Goal: Task Accomplishment & Management: Complete application form

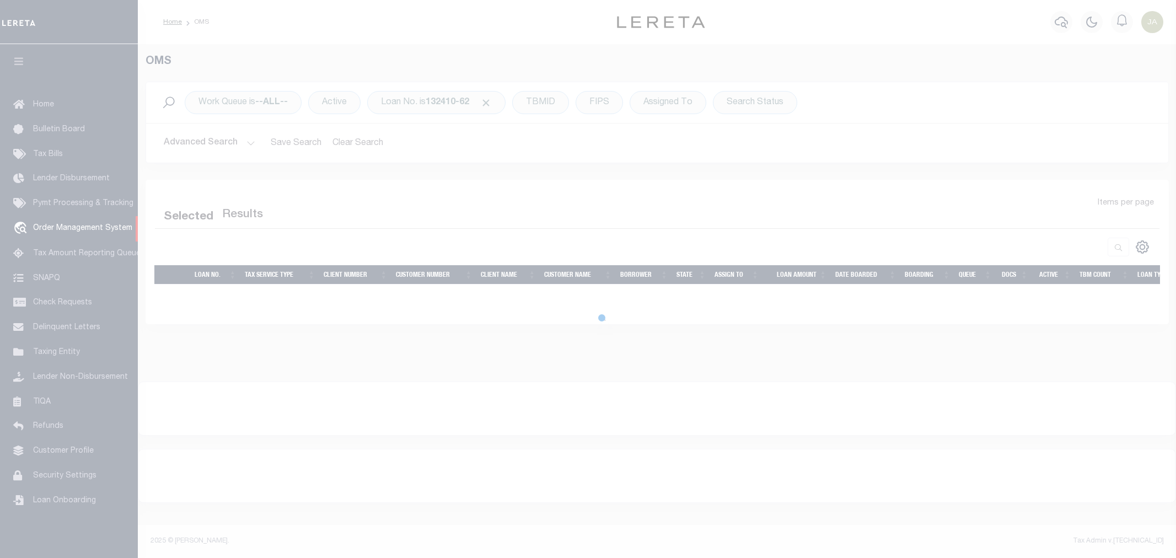
select select "200"
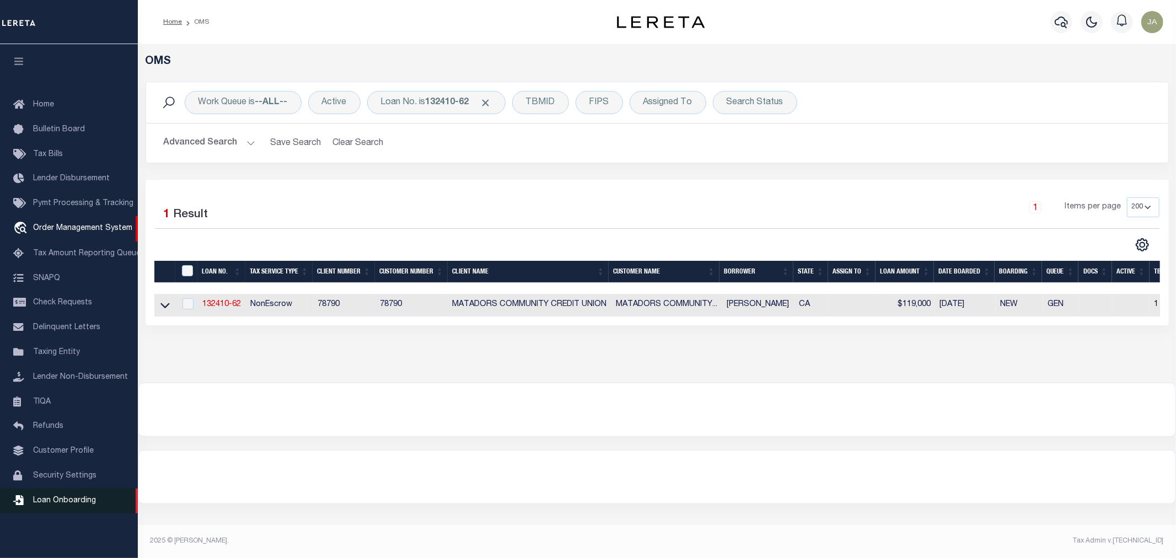
click at [45, 496] on link "Loan Onboarding" at bounding box center [69, 500] width 138 height 25
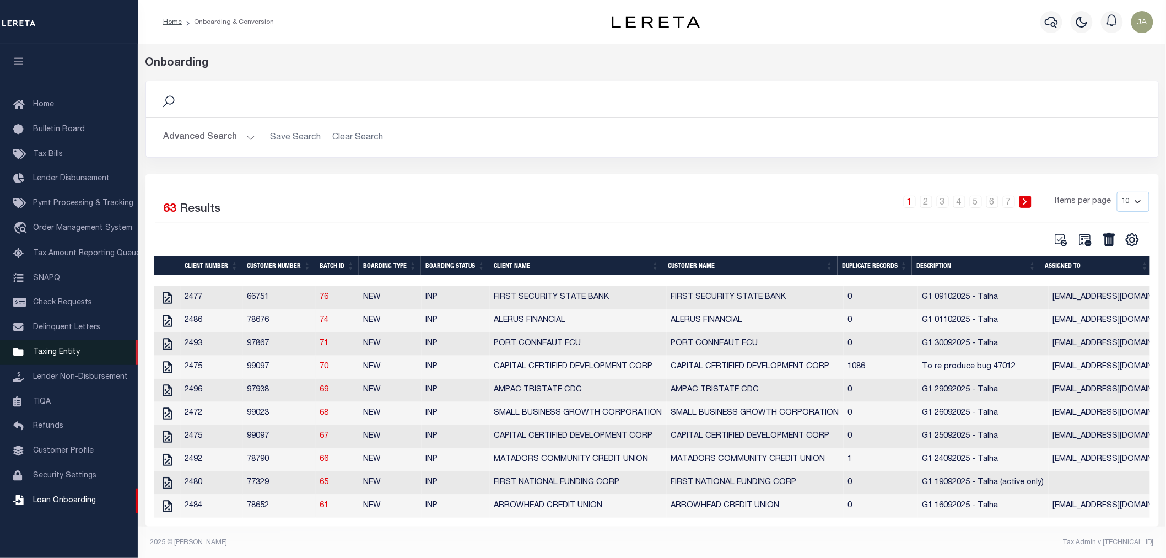
click at [69, 351] on span "Taxing Entity" at bounding box center [56, 352] width 47 height 8
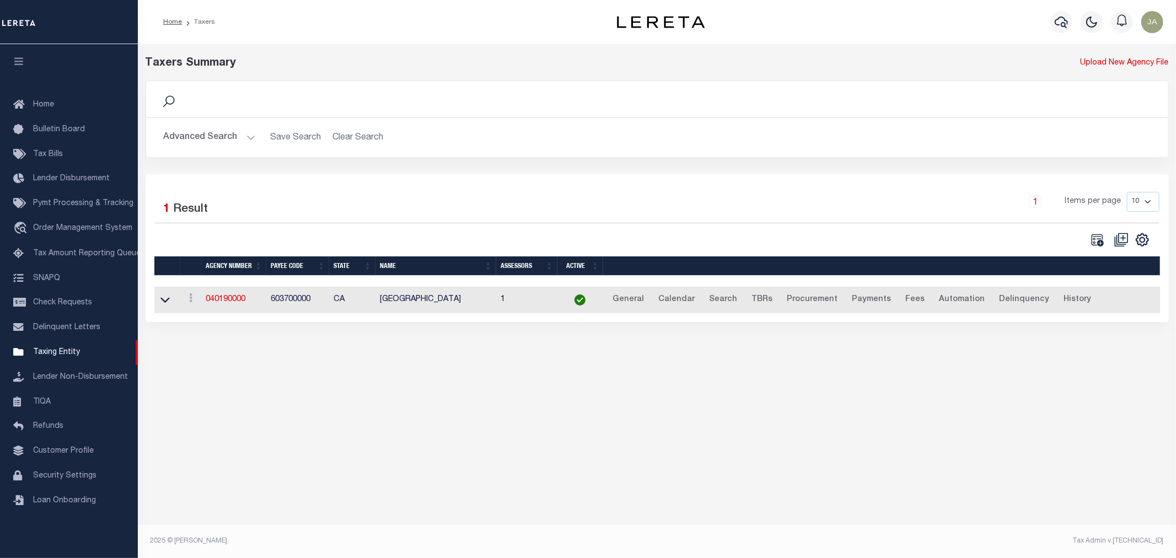
click at [249, 137] on button "Advanced Search" at bounding box center [209, 137] width 91 height 21
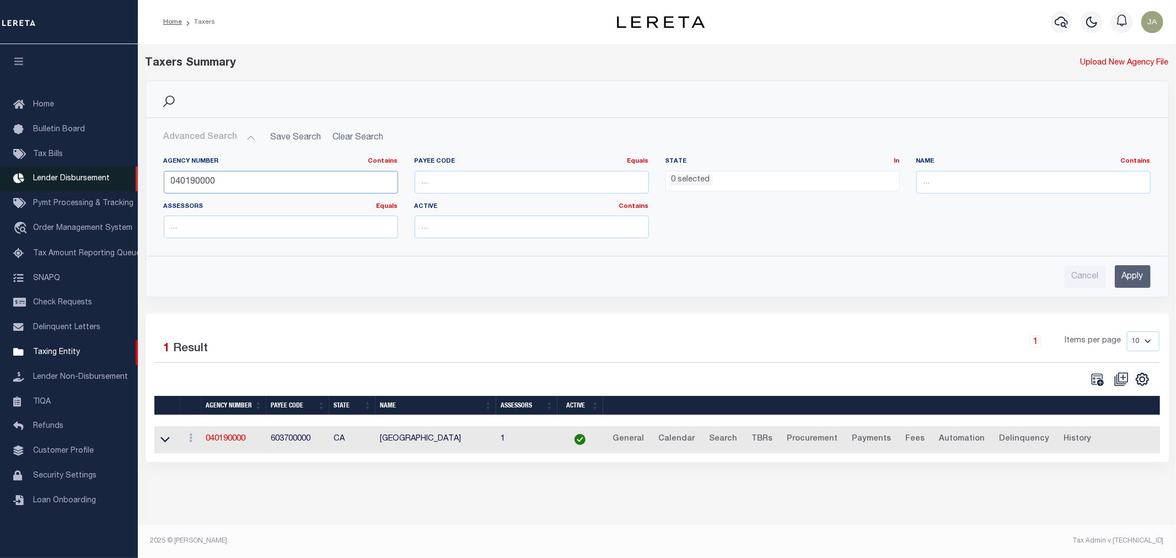
drag, startPoint x: 251, startPoint y: 182, endPoint x: 103, endPoint y: 170, distance: 148.7
click at [103, 170] on div "Home Taxers Profile" at bounding box center [588, 273] width 1176 height 546
type input "180010208"
click at [1115, 272] on input "Apply" at bounding box center [1132, 276] width 36 height 23
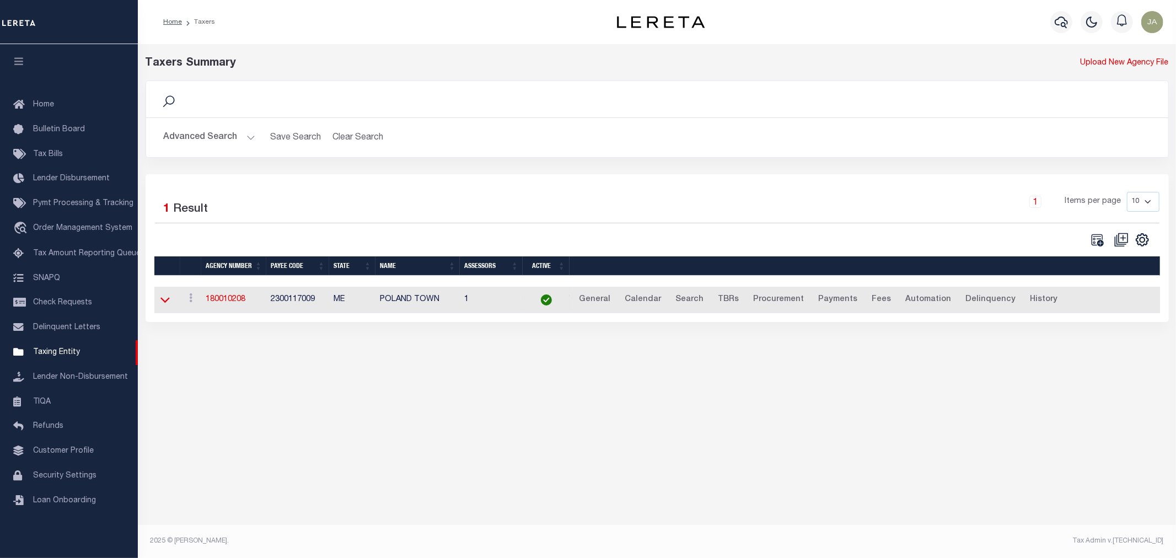
click at [165, 303] on icon at bounding box center [164, 300] width 9 height 12
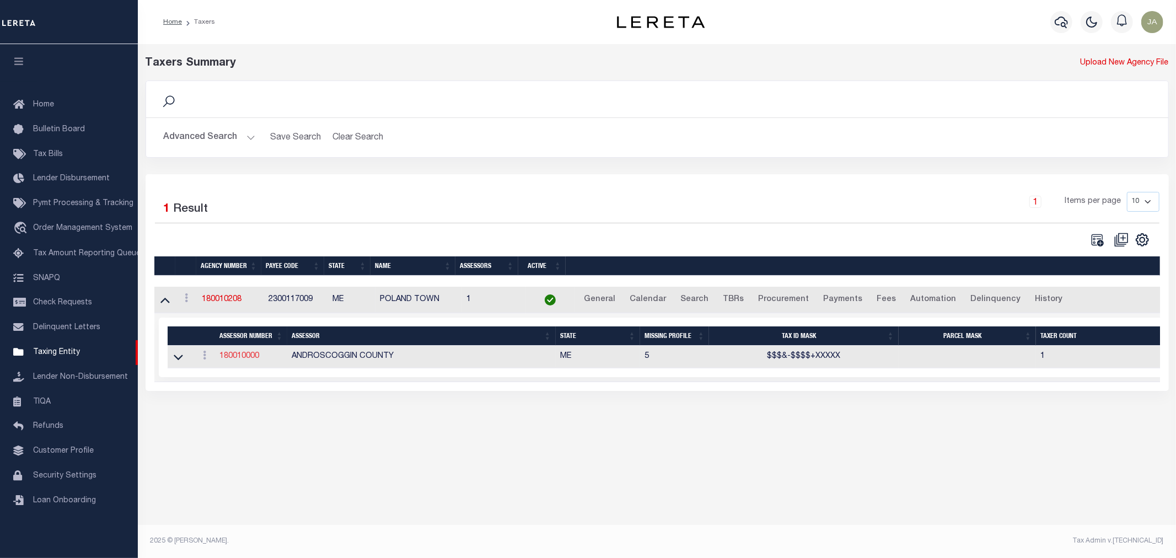
click at [240, 356] on link "180010000" at bounding box center [239, 356] width 40 height 8
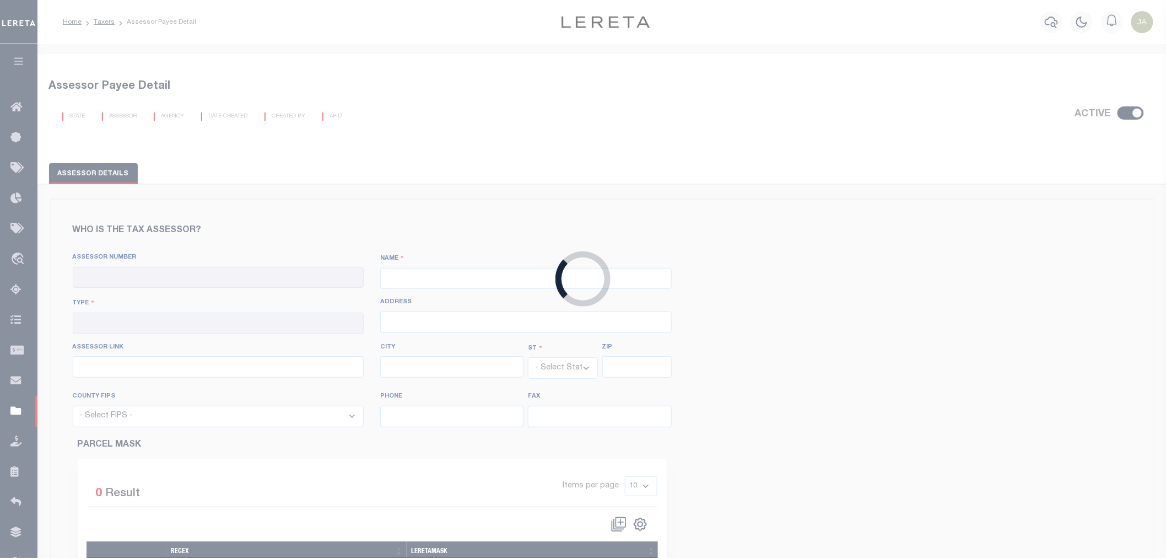
checkbox input "true"
type input "180010000"
type input "ANDROSCOGGIN COUNTY"
type input "00 - County"
select select "ME"
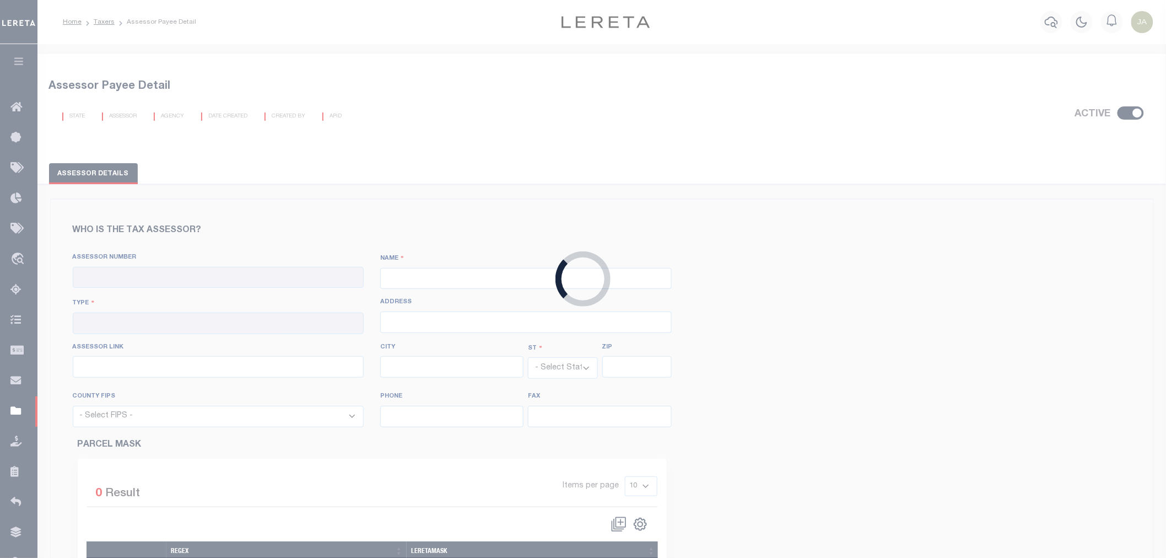
select select "23001"
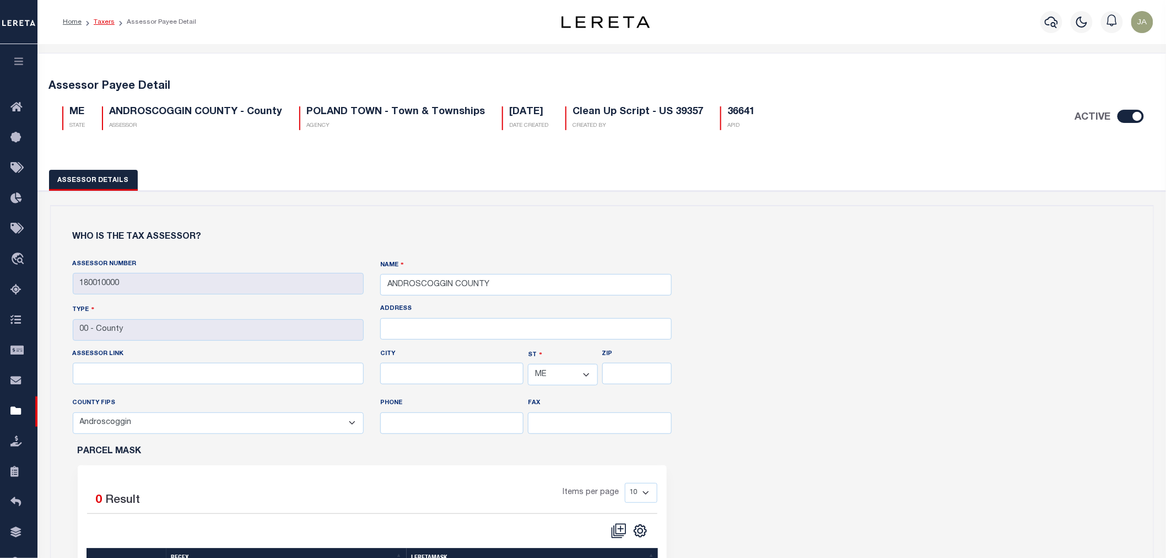
click at [111, 22] on link "Taxers" at bounding box center [104, 22] width 21 height 7
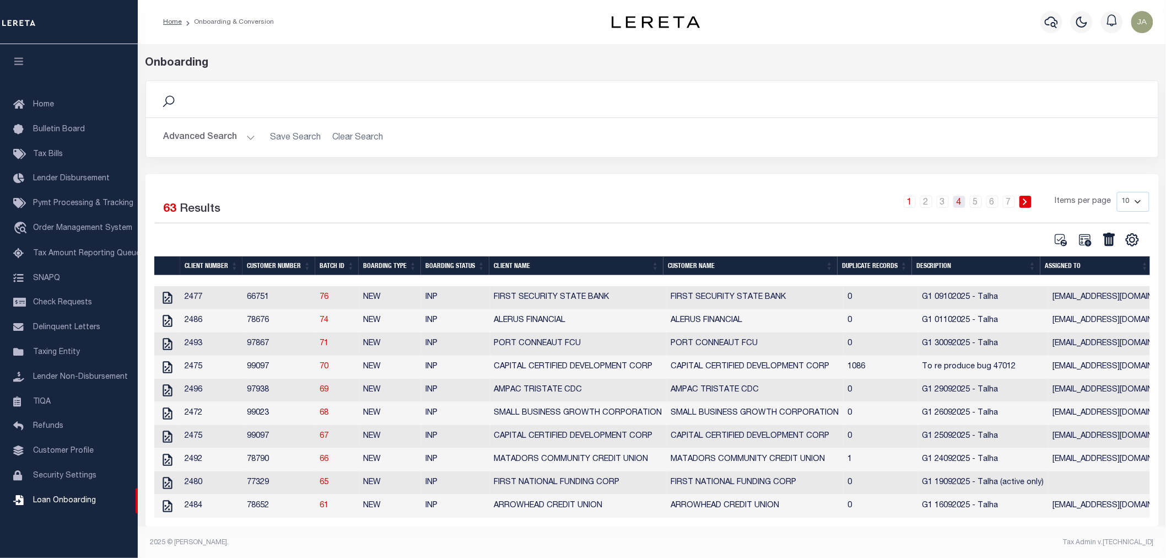
click at [961, 200] on link "4" at bounding box center [959, 202] width 12 height 12
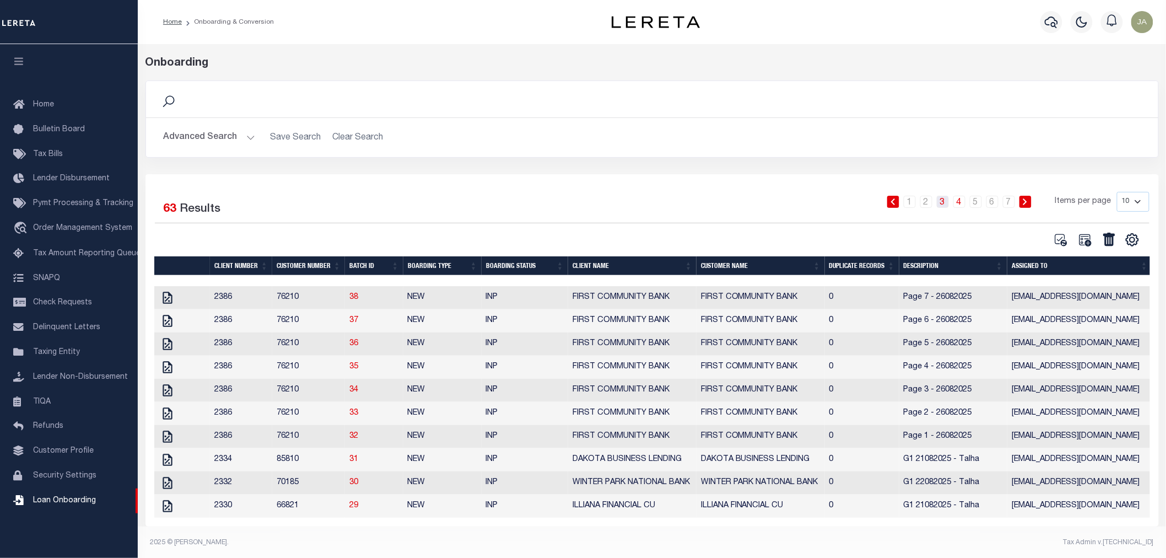
click at [943, 203] on link "3" at bounding box center [943, 202] width 12 height 12
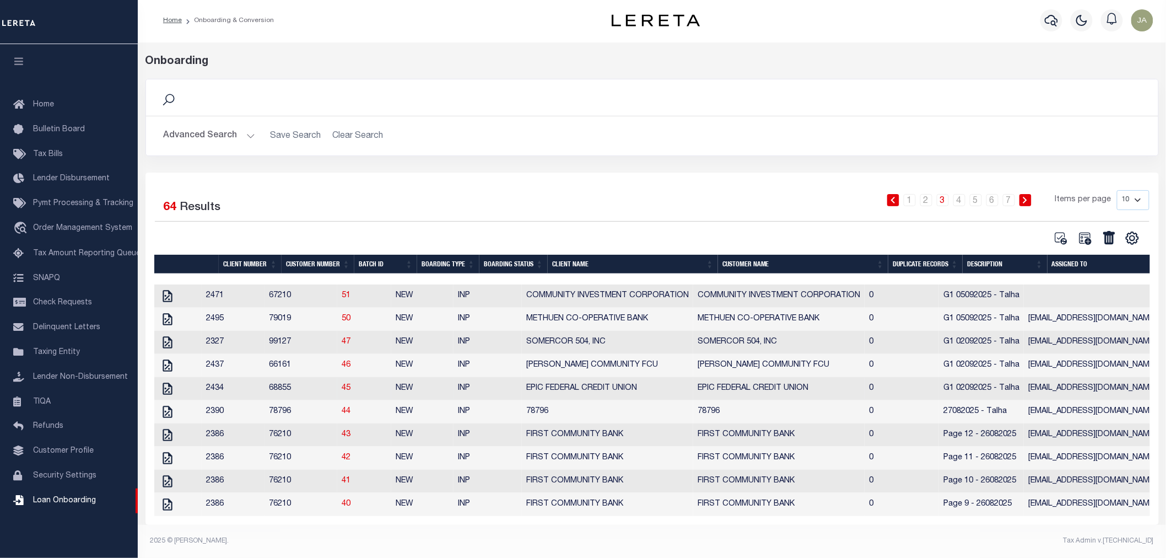
scroll to position [13, 0]
click at [929, 194] on link "2" at bounding box center [926, 200] width 12 height 12
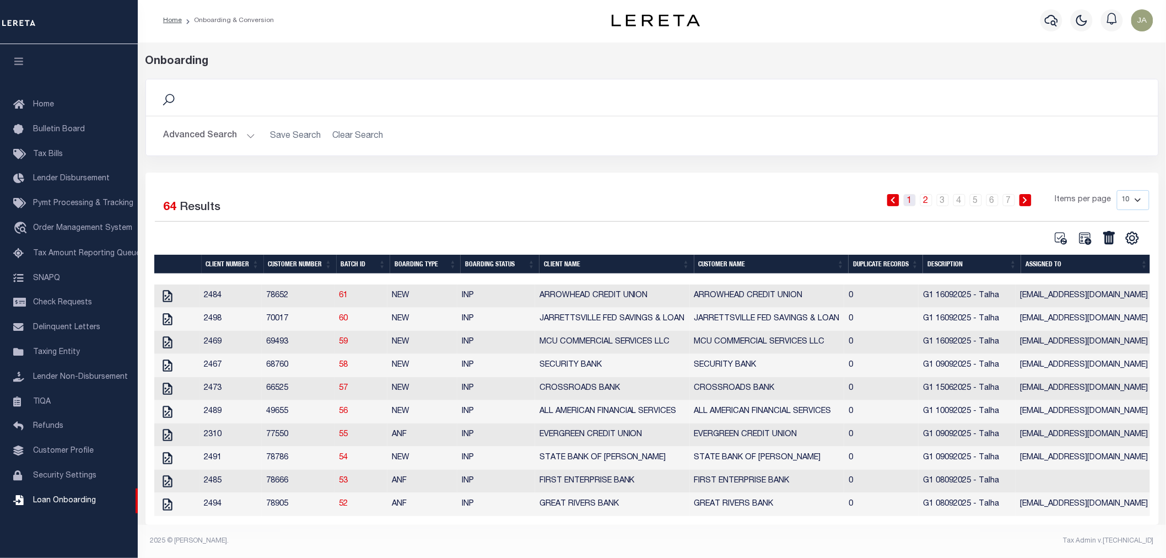
click at [911, 194] on link "1" at bounding box center [910, 200] width 12 height 12
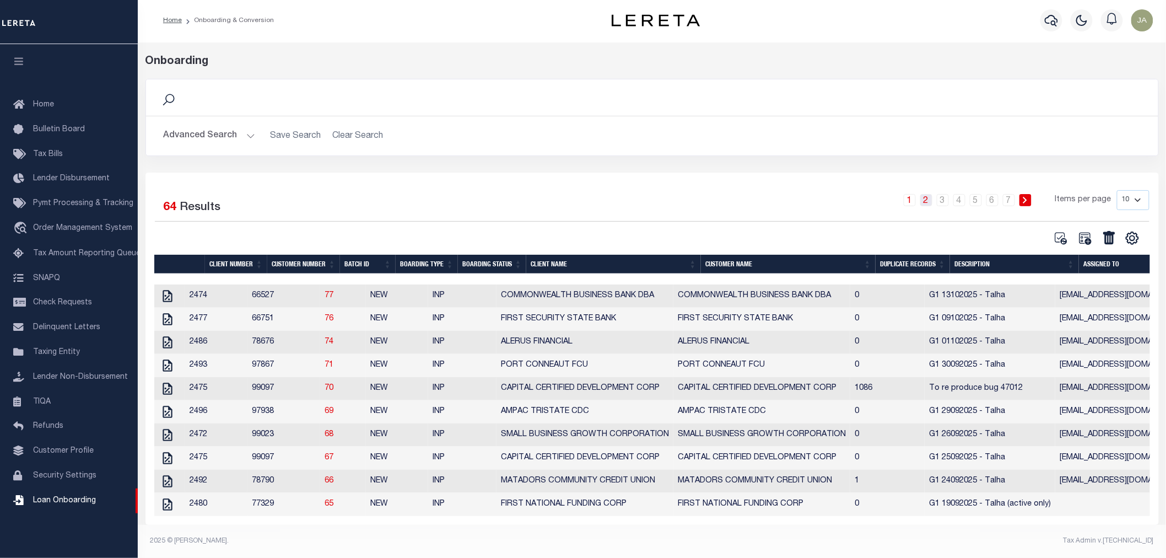
click at [926, 194] on link "2" at bounding box center [926, 200] width 12 height 12
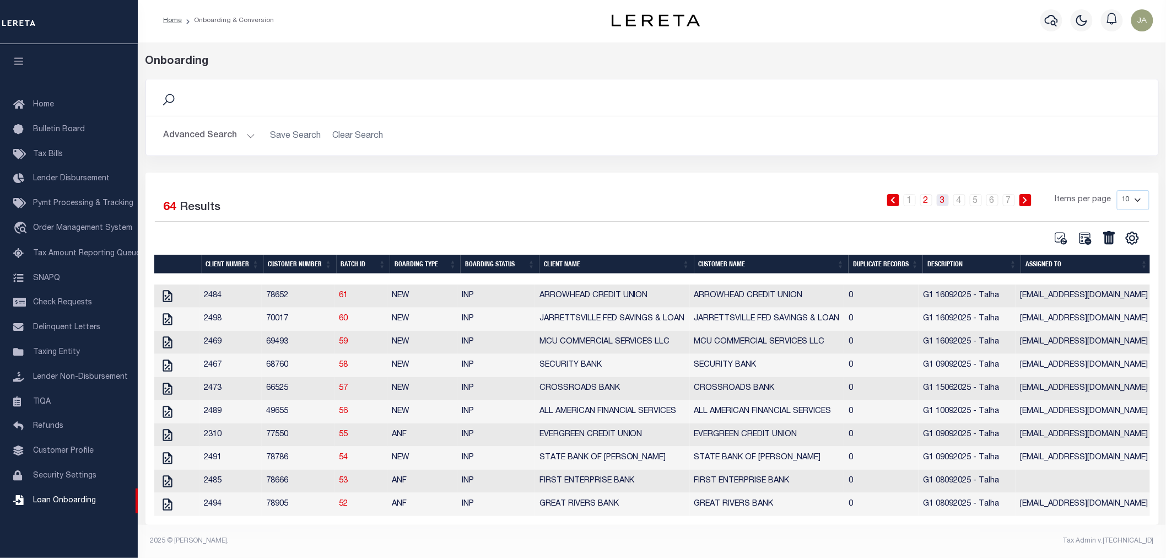
click at [943, 194] on link "3" at bounding box center [943, 200] width 12 height 12
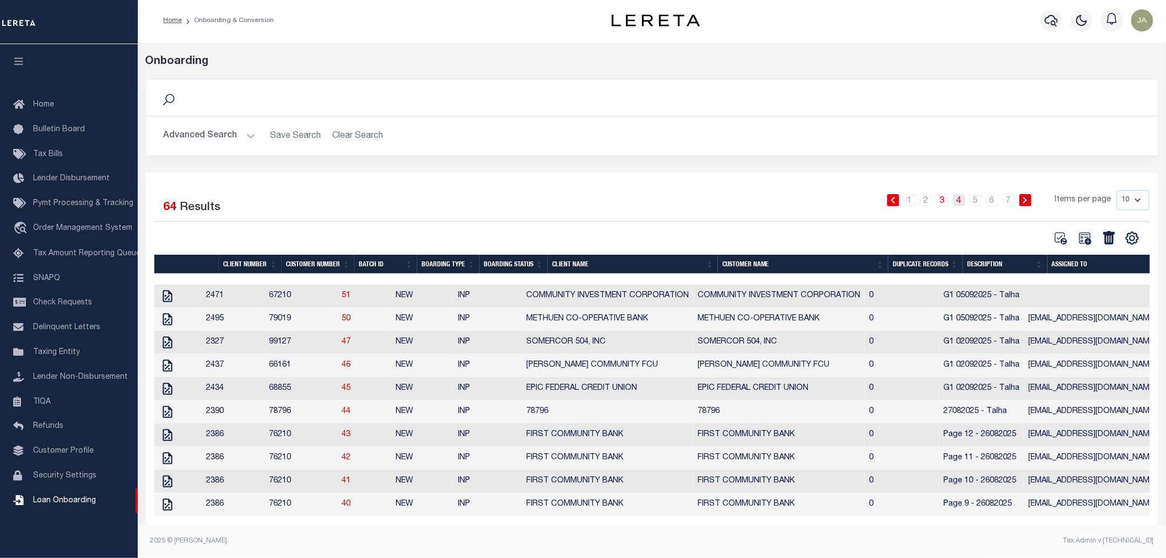
click at [964, 194] on link "4" at bounding box center [959, 200] width 12 height 12
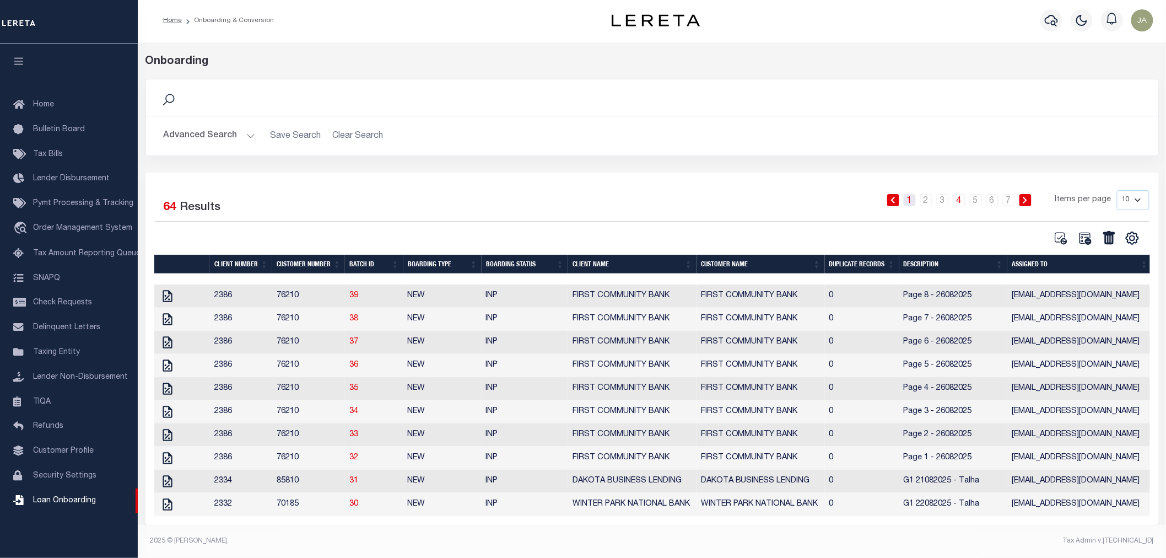
click at [910, 194] on link "1" at bounding box center [910, 200] width 12 height 12
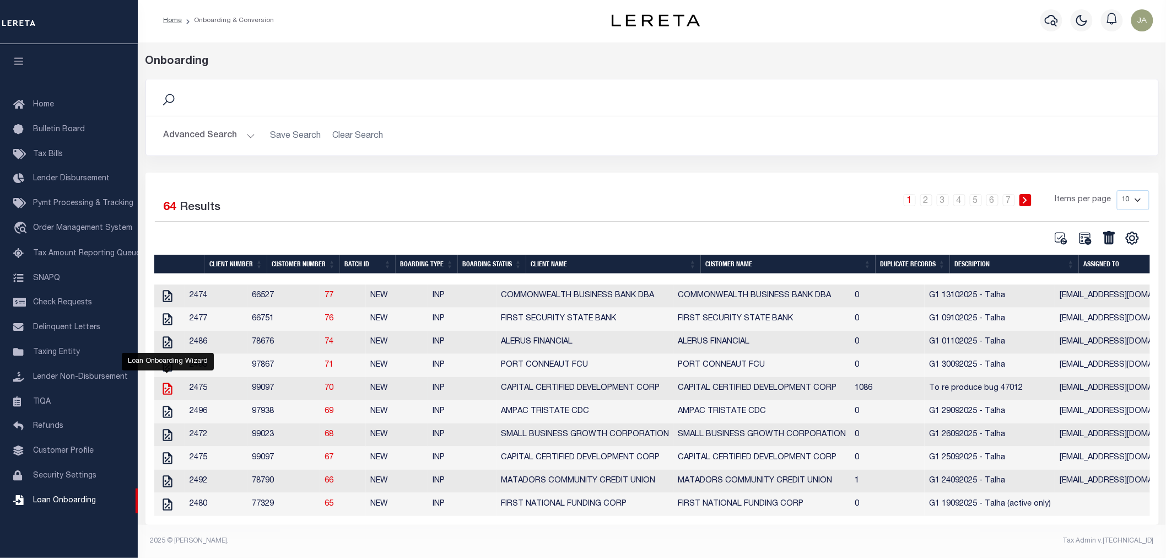
click at [164, 382] on icon at bounding box center [167, 388] width 9 height 12
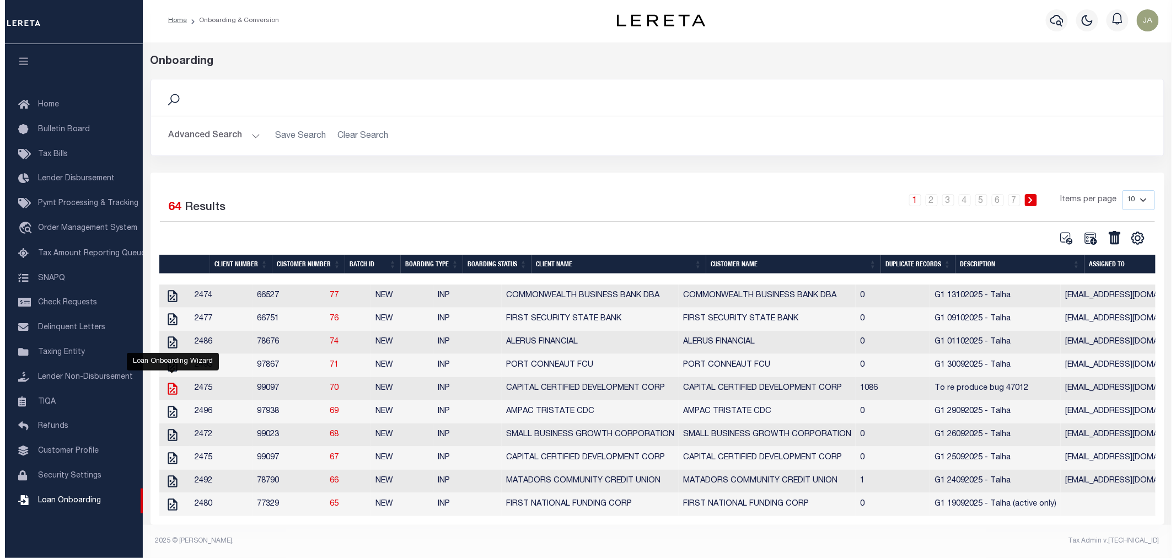
scroll to position [12, 0]
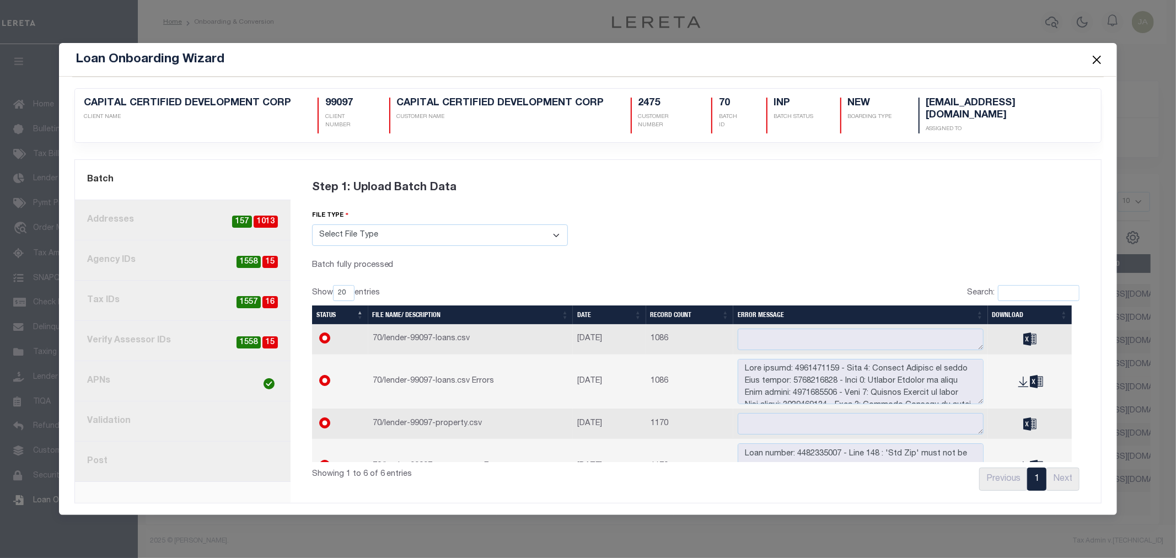
click at [255, 296] on span "1557" at bounding box center [248, 302] width 24 height 13
radio input "true"
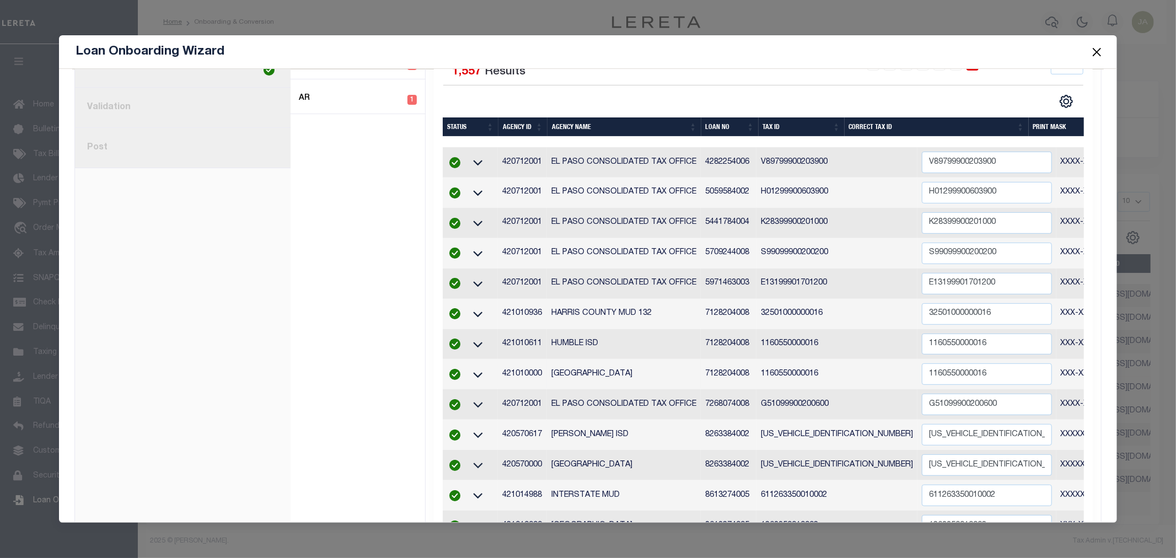
scroll to position [0, 0]
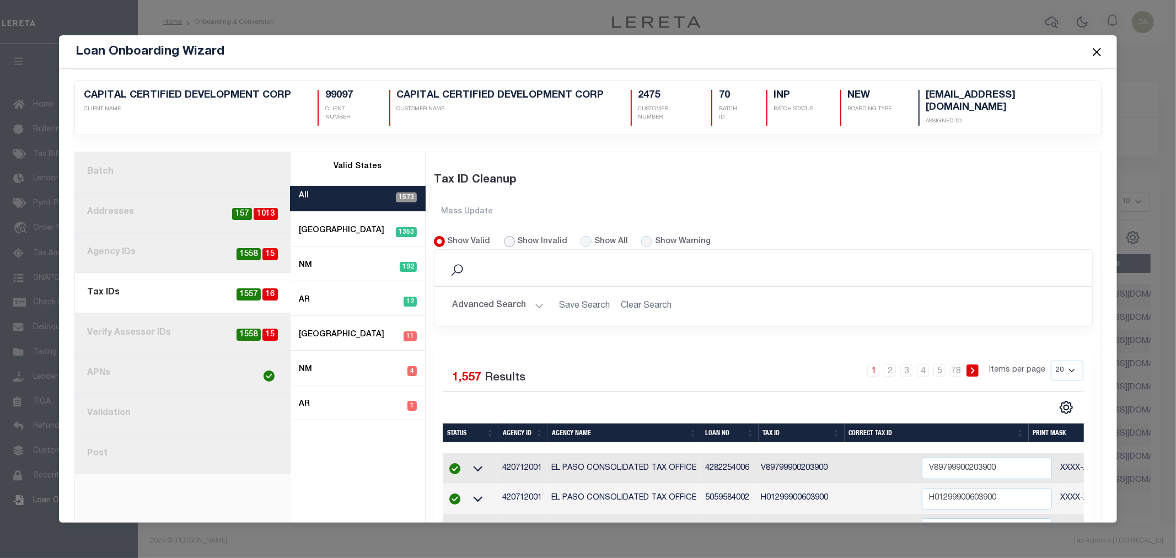
click at [504, 239] on input "Show Invalid" at bounding box center [509, 241] width 11 height 11
radio input "true"
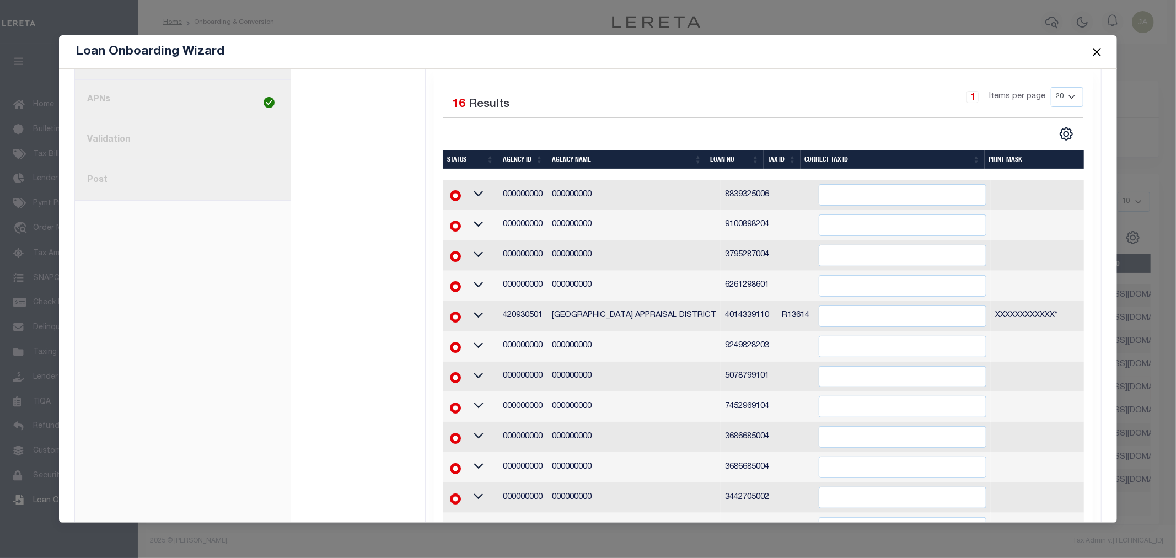
scroll to position [245, 0]
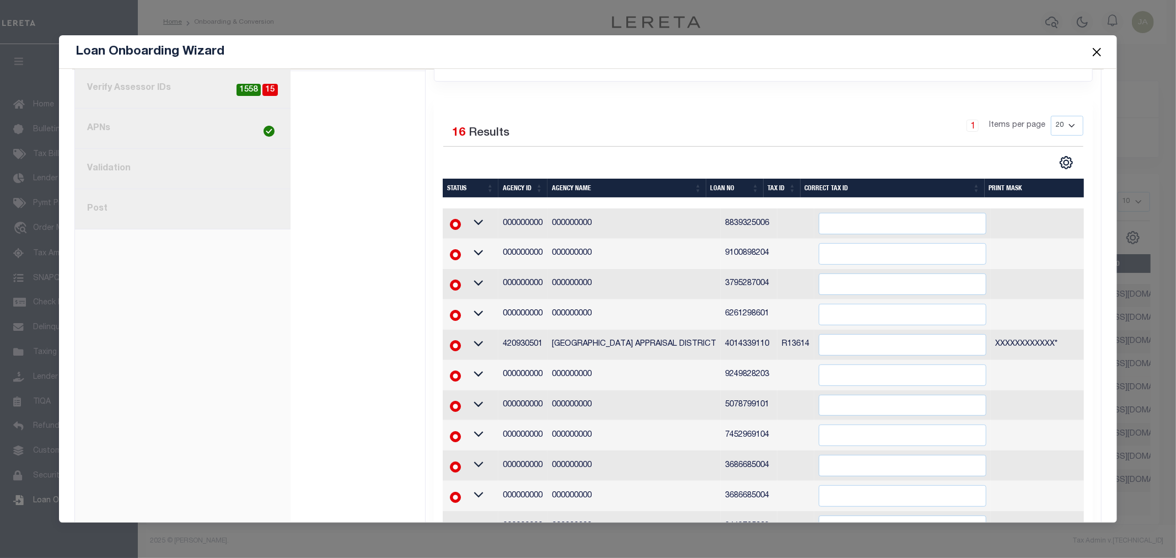
click at [1098, 53] on div "Loan Onboarding Wizard" at bounding box center [588, 52] width 1058 height 34
click at [1097, 47] on button "Close" at bounding box center [1096, 52] width 14 height 14
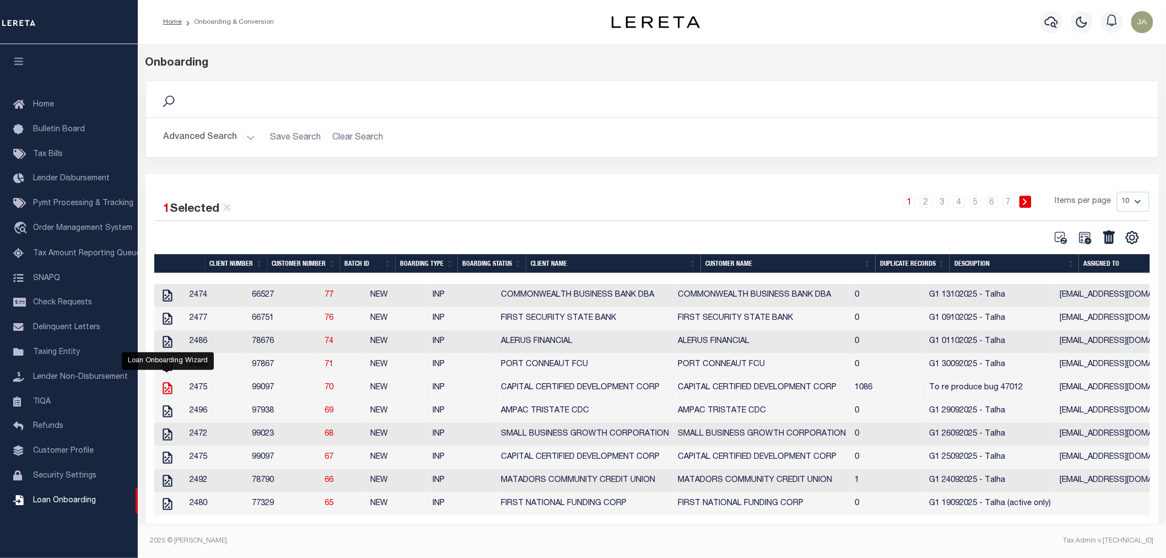
click at [168, 381] on icon at bounding box center [167, 388] width 14 height 14
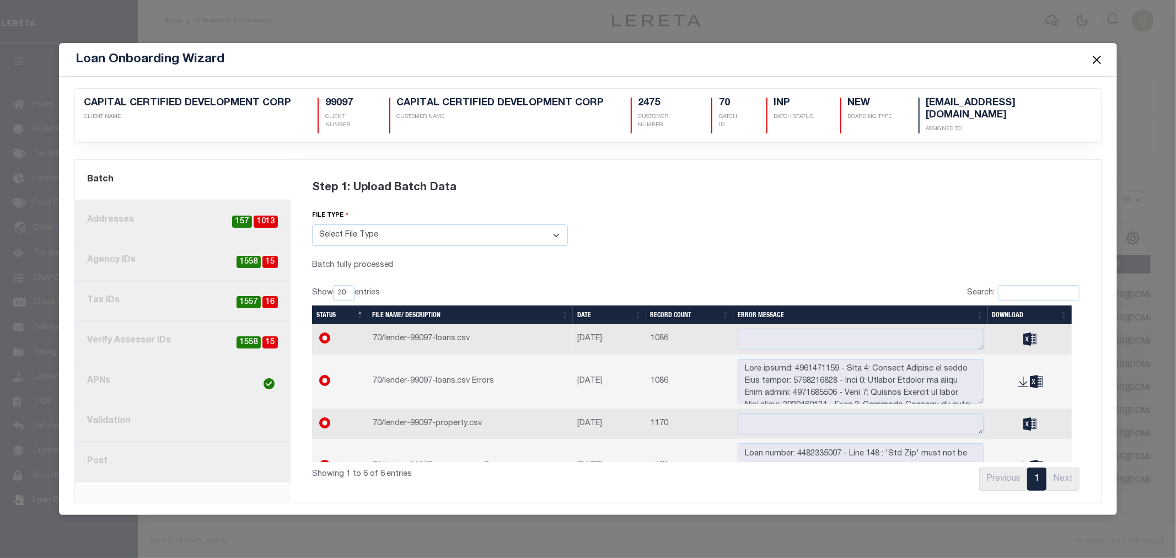
scroll to position [0, 0]
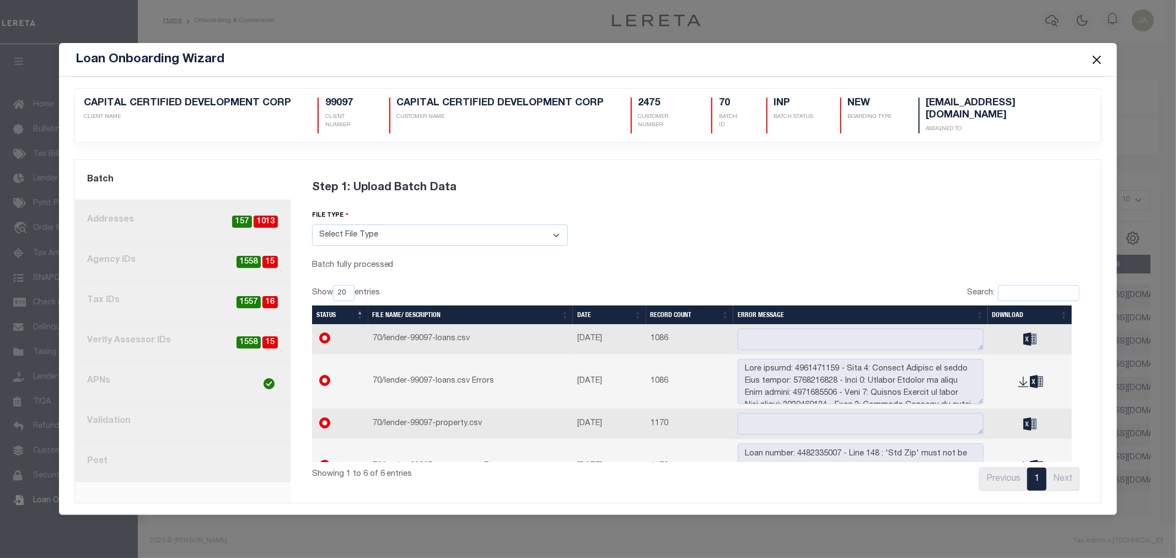
click at [257, 301] on span "1557" at bounding box center [248, 302] width 24 height 13
radio input "true"
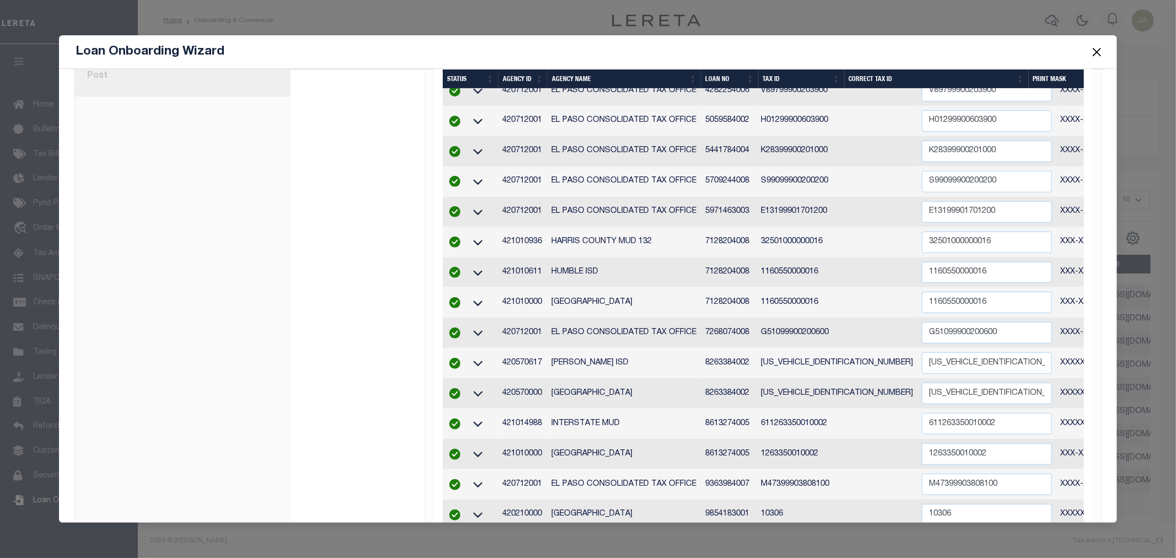
scroll to position [10, 0]
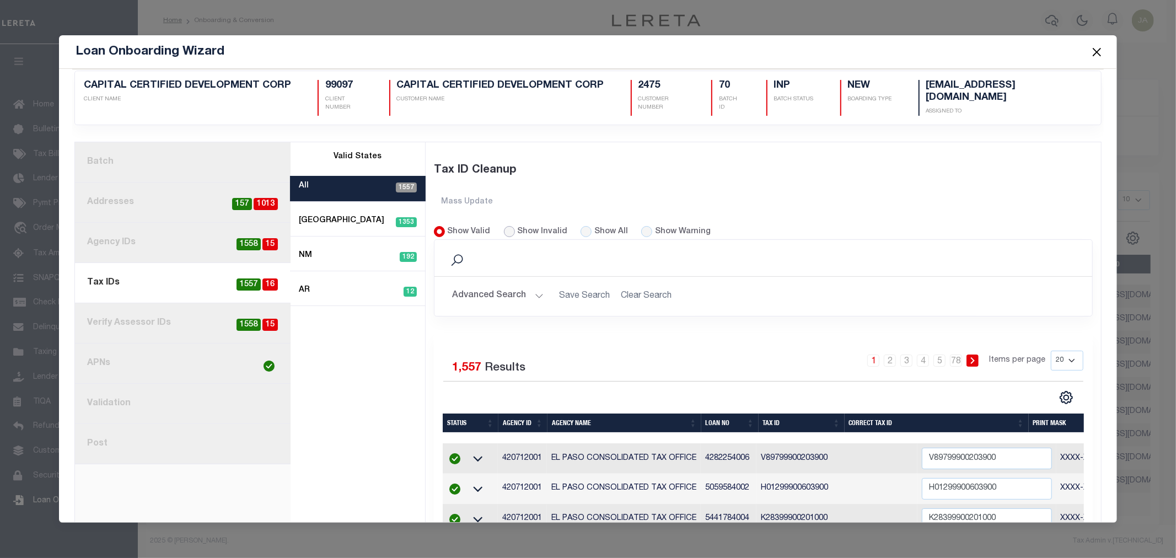
click at [504, 230] on input "Show Invalid" at bounding box center [509, 231] width 11 height 11
radio input "true"
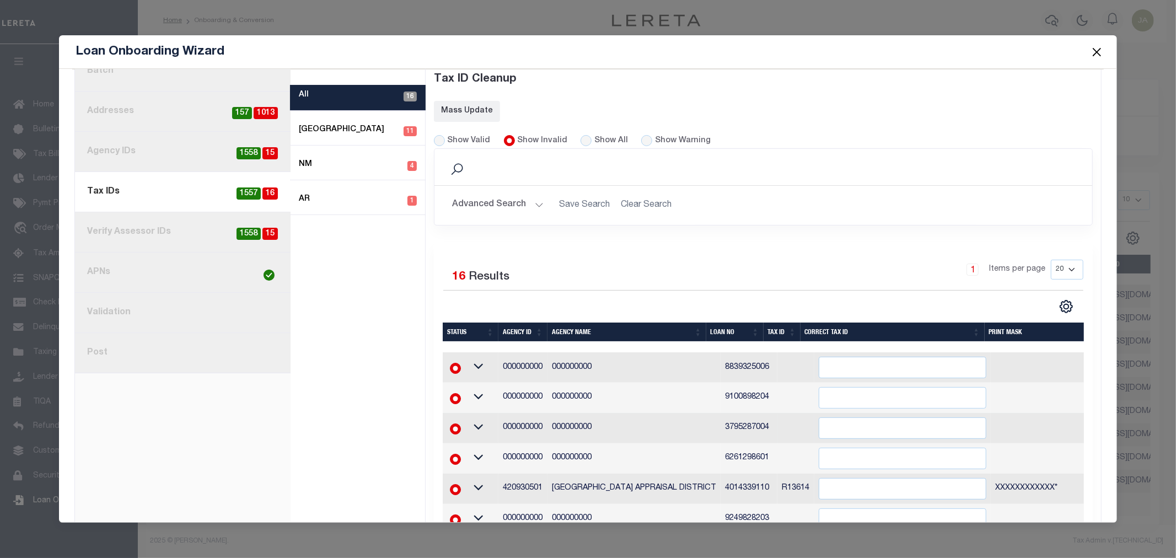
scroll to position [122, 0]
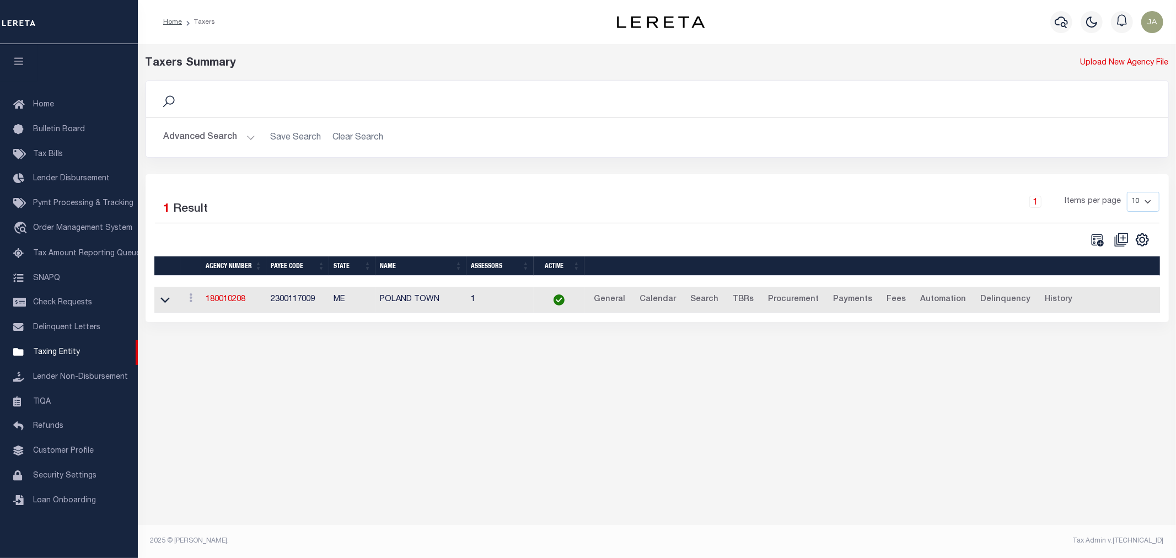
click at [254, 137] on h2 "Advanced Search Save Search Clear Search tblPayees_dynamictable_____DefaultSave…" at bounding box center [657, 137] width 1004 height 21
click at [250, 137] on button "Advanced Search" at bounding box center [209, 137] width 91 height 21
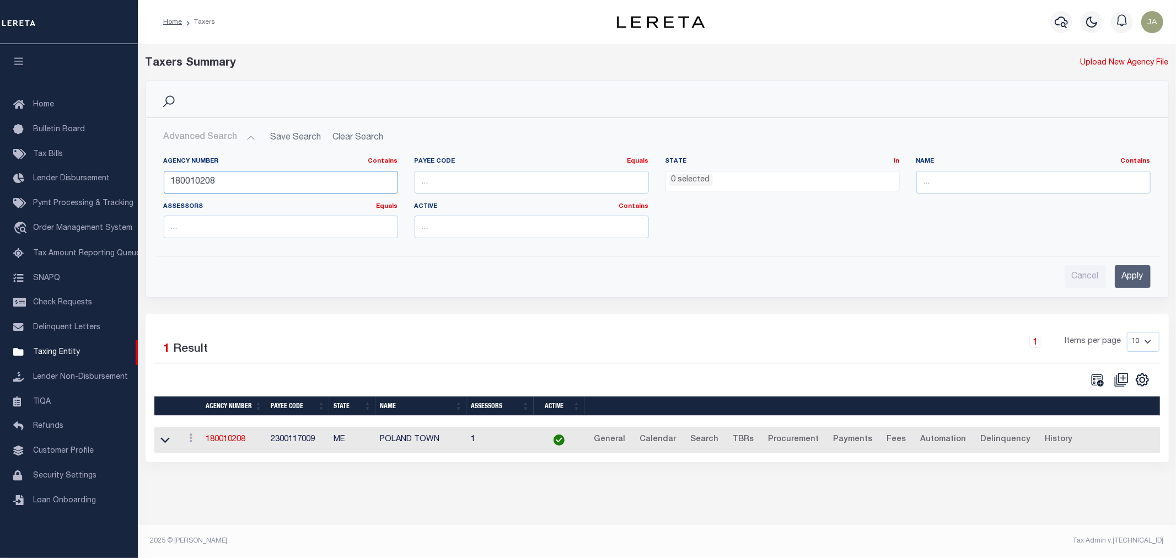
click at [241, 171] on input "180010208" at bounding box center [281, 182] width 234 height 23
type input "1"
type input "420930501"
click at [1116, 273] on input "Apply" at bounding box center [1132, 276] width 36 height 23
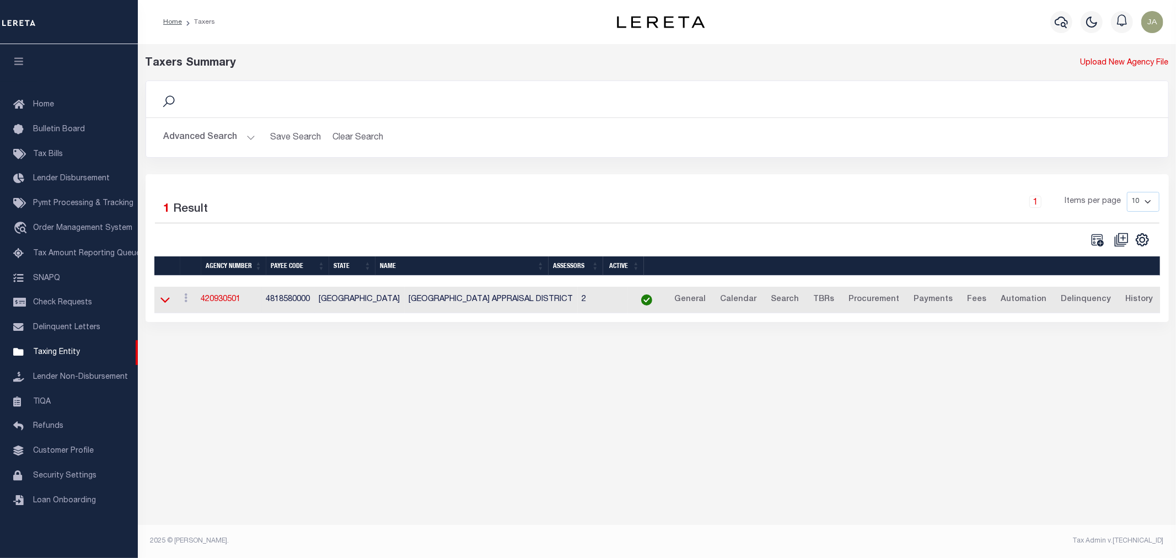
click at [166, 301] on icon at bounding box center [164, 300] width 9 height 12
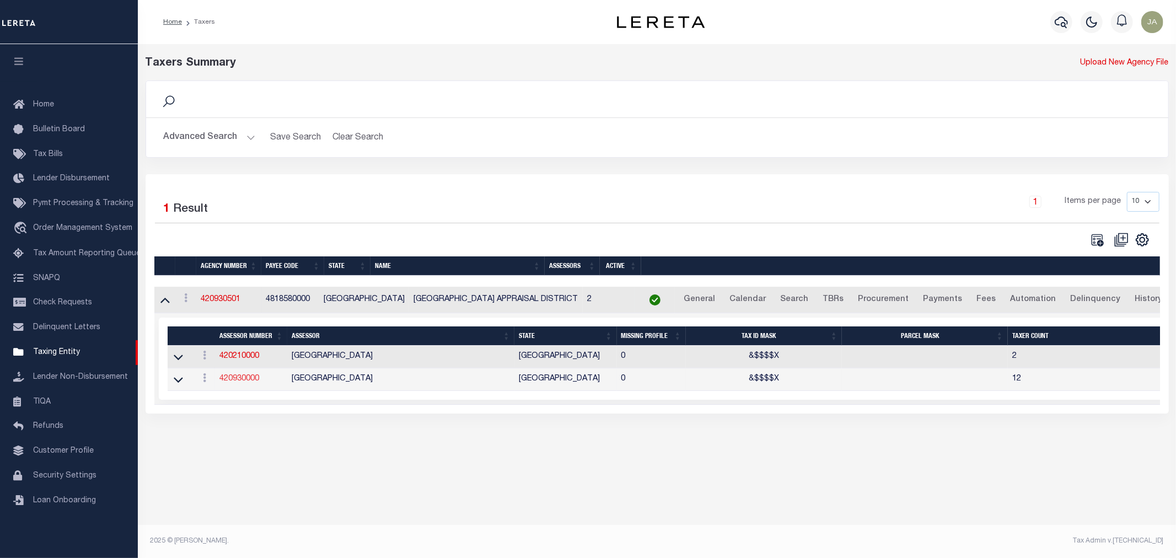
click at [242, 382] on link "420930000" at bounding box center [239, 379] width 40 height 8
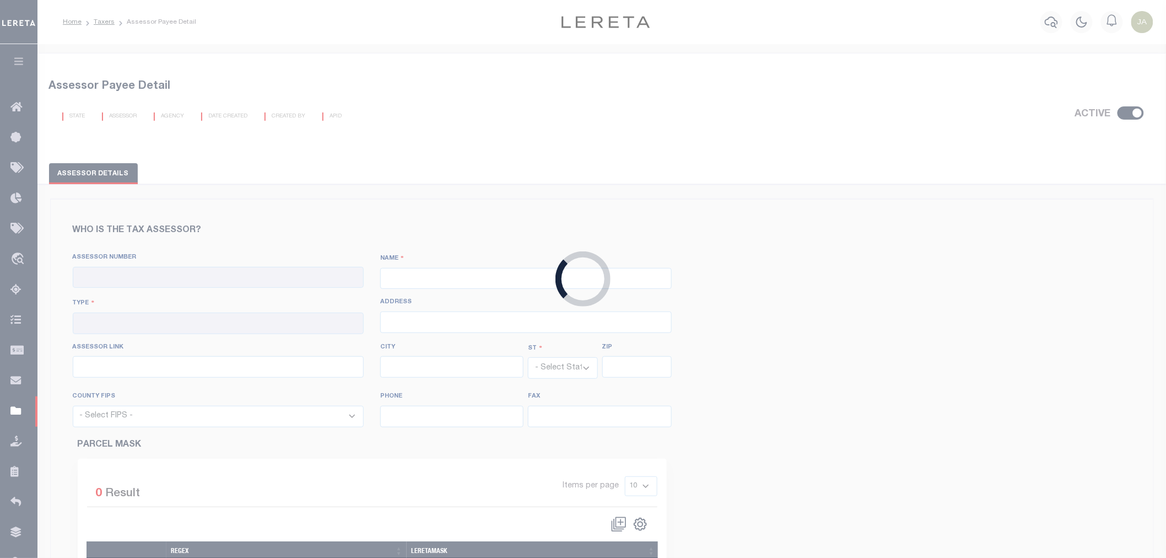
checkbox input "true"
type input "420930000"
type input "GRIMES COUNTY"
type input "00 - County"
type input "360 Hill St"
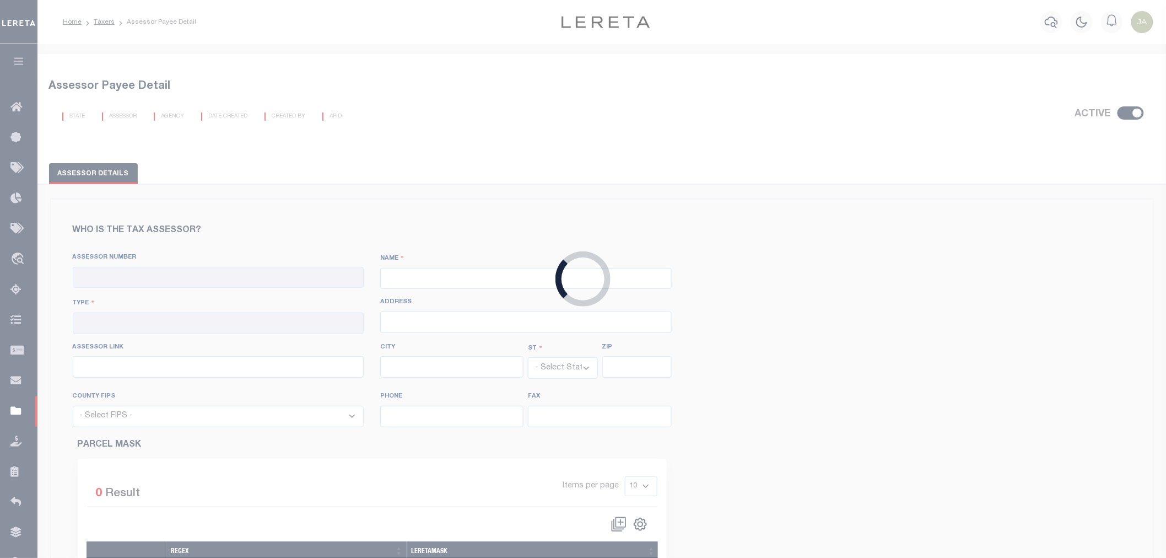
type input "http://grimescad.org/"
type input "Anderson"
select select "[GEOGRAPHIC_DATA]"
type input "77830"
select select "48185"
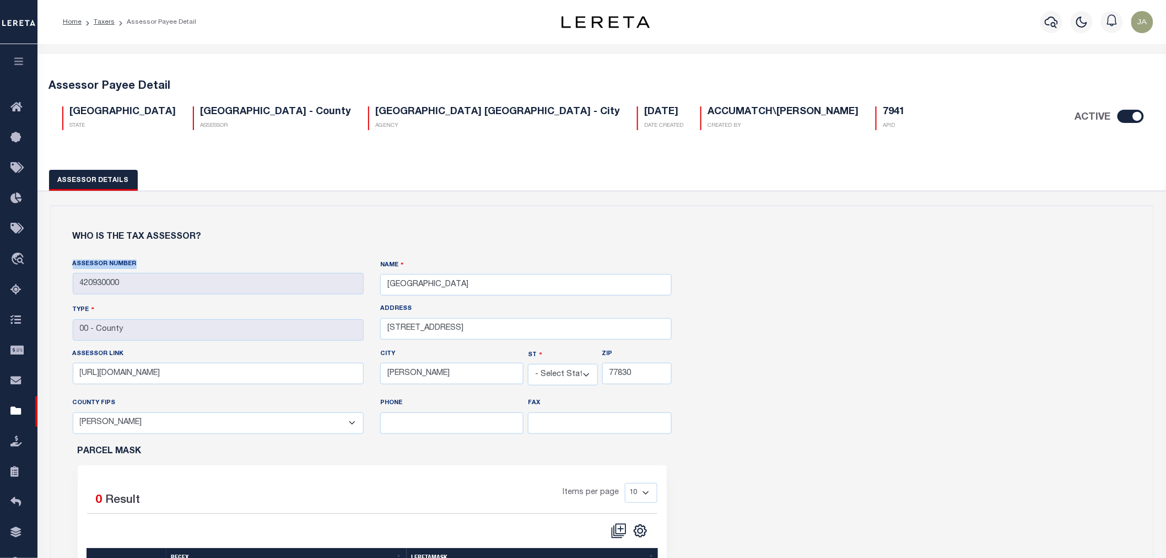
click at [105, 23] on link "Taxers" at bounding box center [104, 22] width 21 height 7
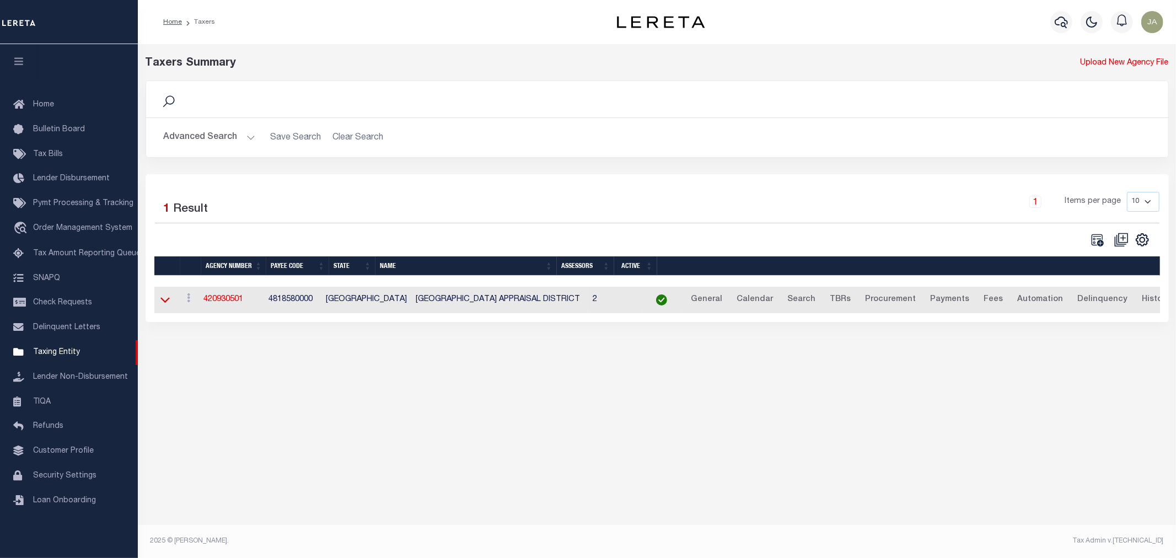
click at [161, 304] on icon at bounding box center [164, 300] width 9 height 12
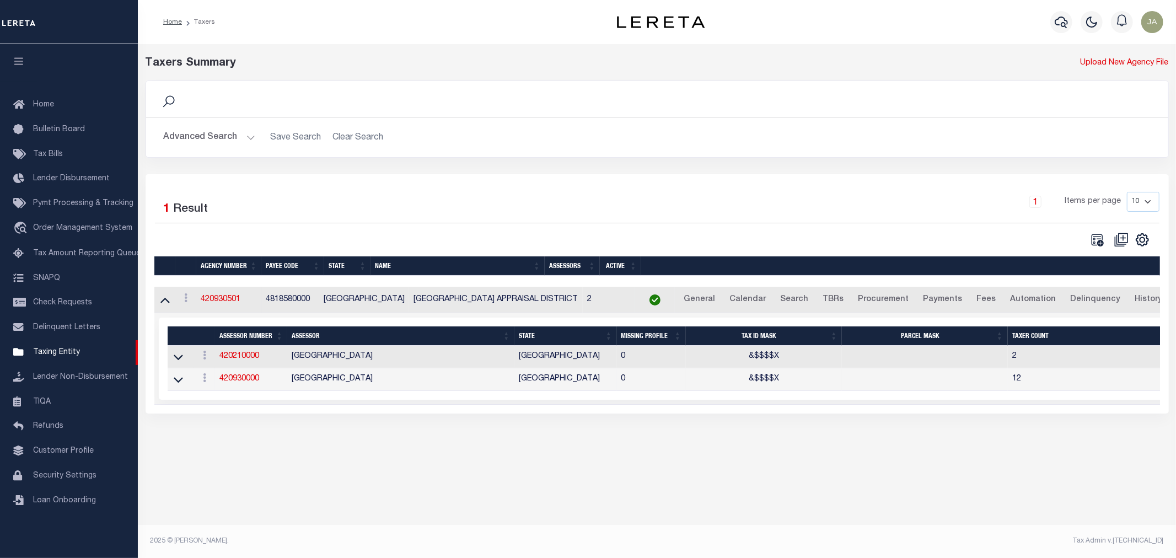
click at [251, 386] on td "420930000" at bounding box center [251, 379] width 72 height 23
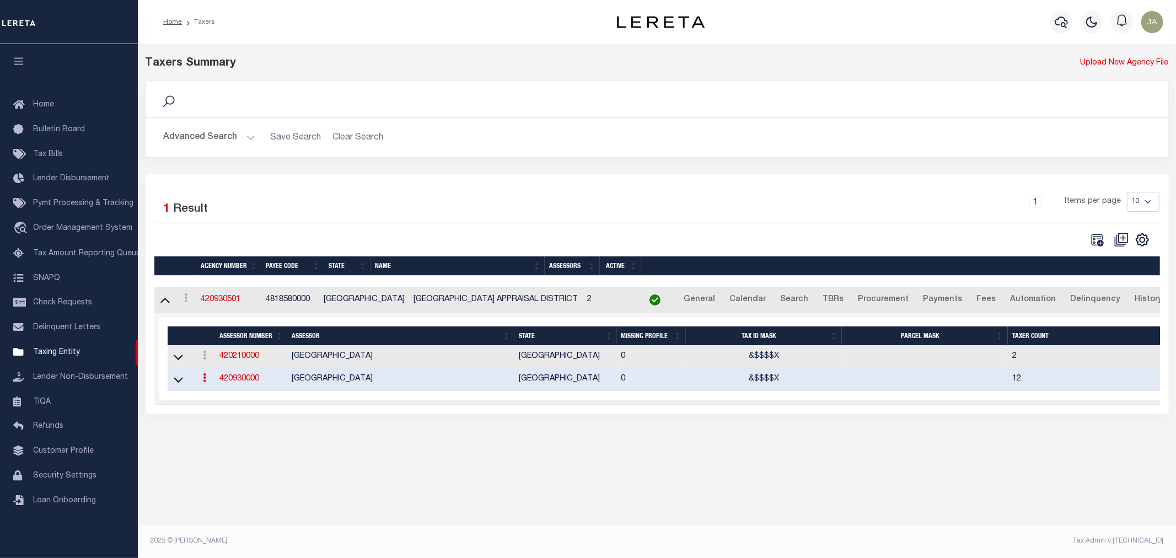
click at [251, 382] on link "420930000" at bounding box center [239, 379] width 40 height 8
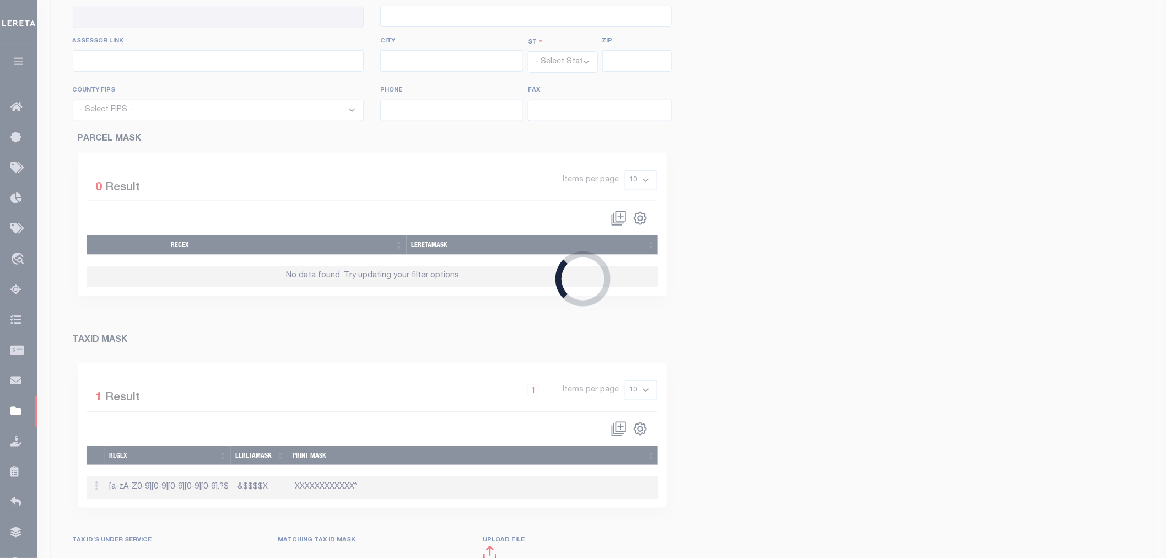
checkbox input "true"
type input "420930000"
type input "[GEOGRAPHIC_DATA]"
type input "00 - County"
type input "[STREET_ADDRESS]"
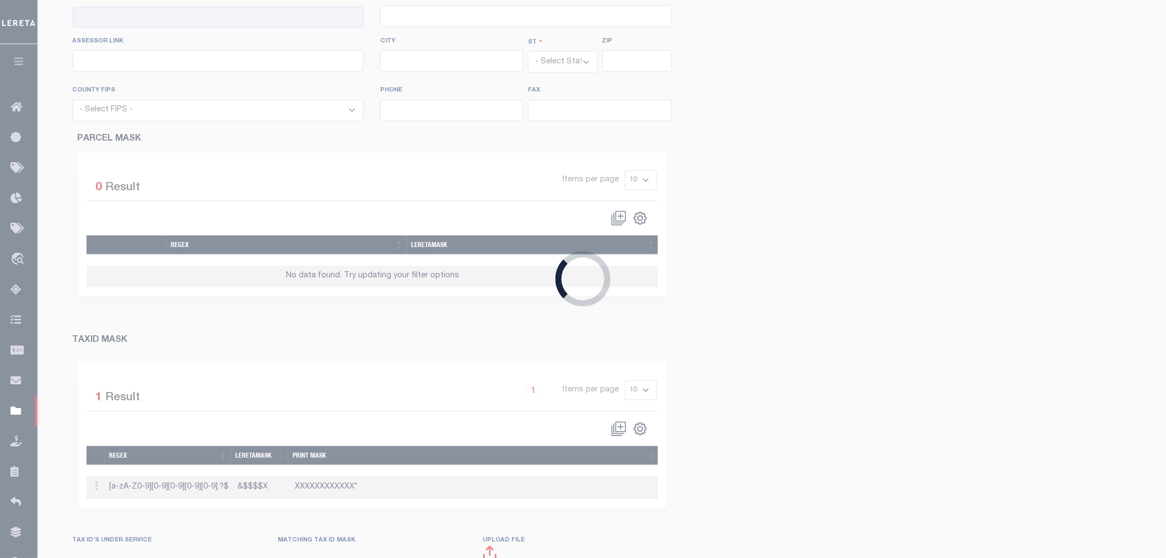
type input "[URL][DOMAIN_NAME]"
type input "Anderson"
select select "[GEOGRAPHIC_DATA]"
type input "77830"
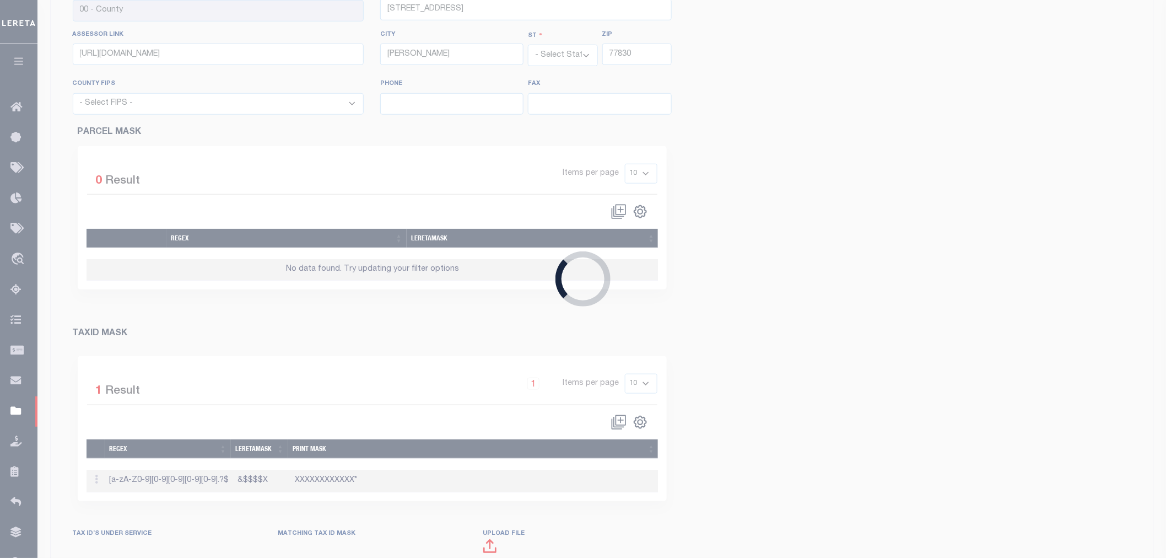
select select "48185"
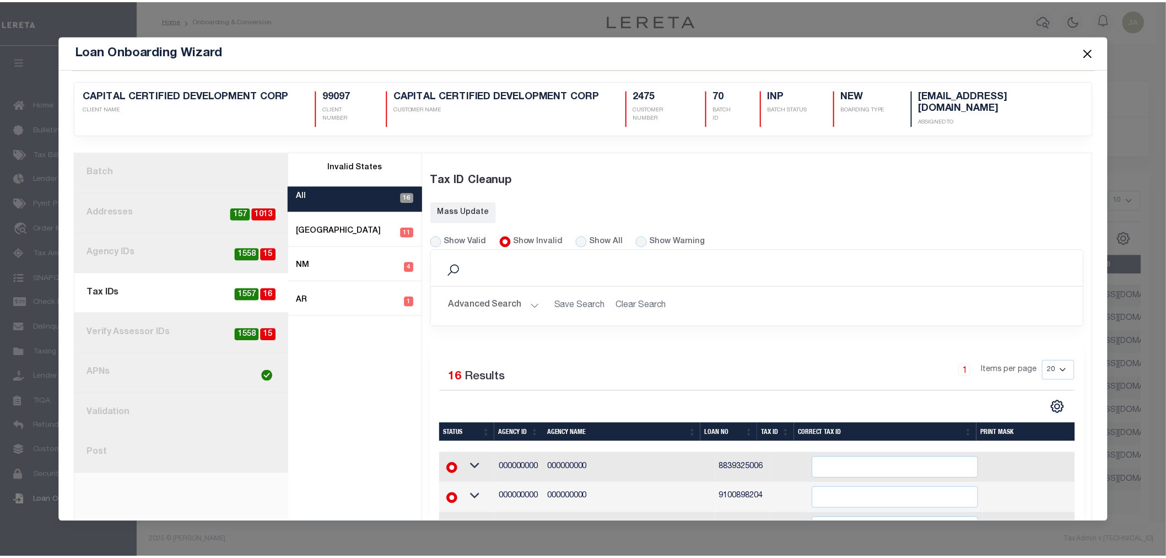
scroll to position [122, 0]
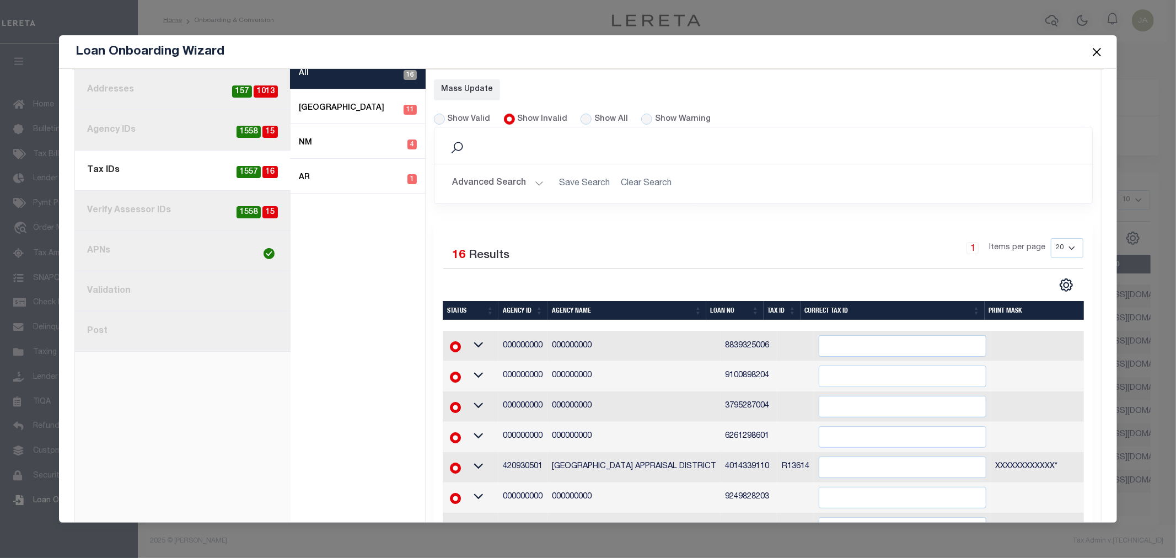
click at [1096, 56] on button "Close" at bounding box center [1096, 52] width 14 height 14
